Goal: Browse casually

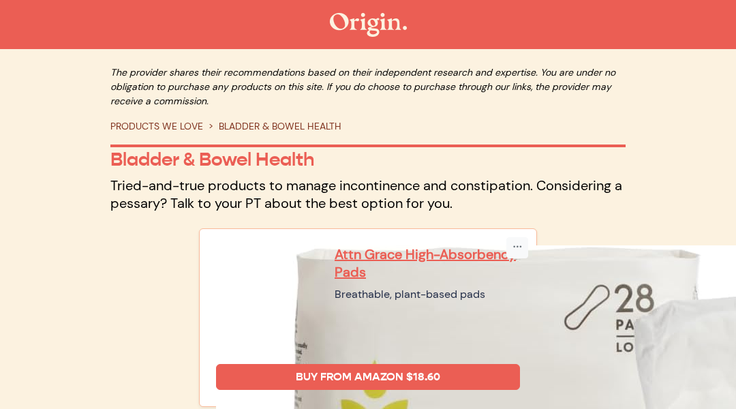
scroll to position [34, 0]
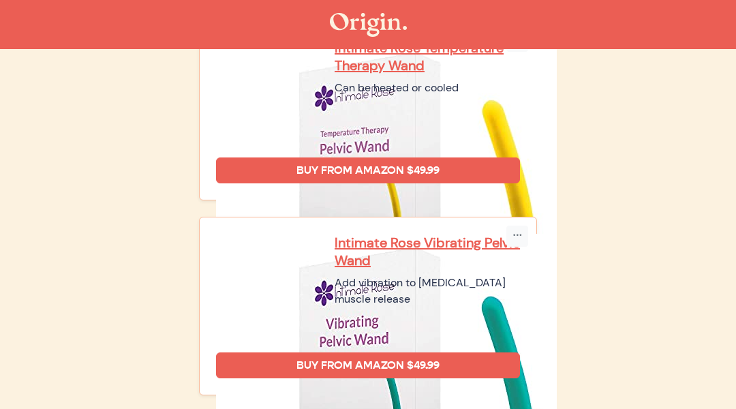
scroll to position [694, 0]
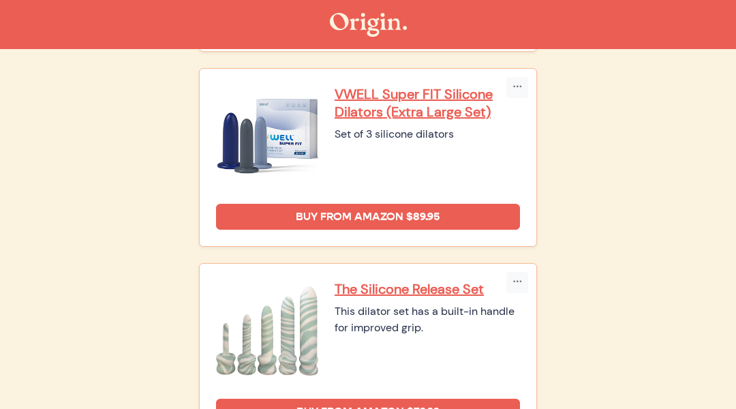
scroll to position [1912, 0]
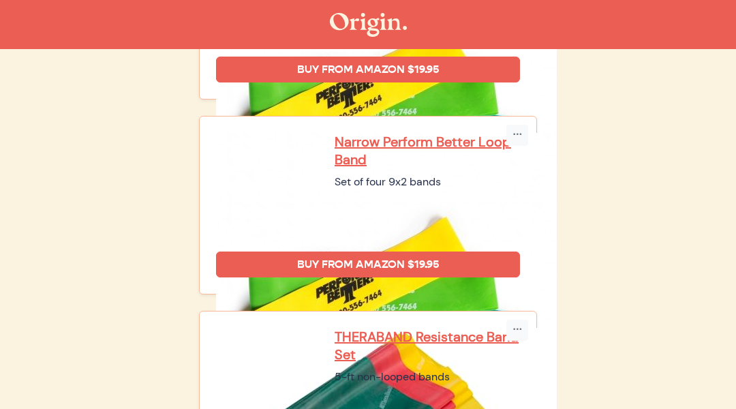
scroll to position [664, 0]
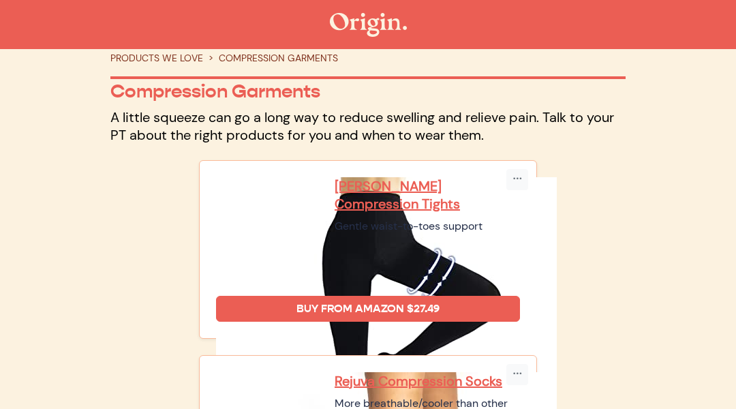
scroll to position [239, 0]
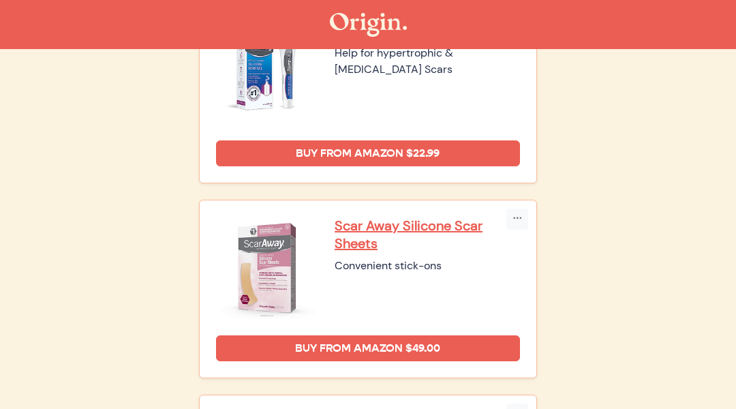
scroll to position [2910, 0]
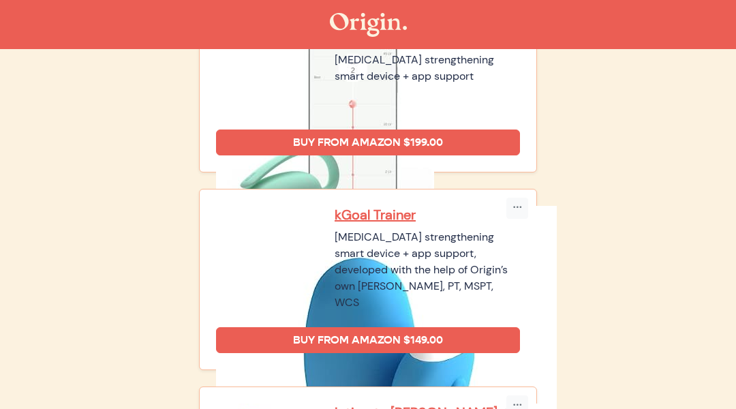
scroll to position [487, 0]
